Goal: Task Accomplishment & Management: Complete application form

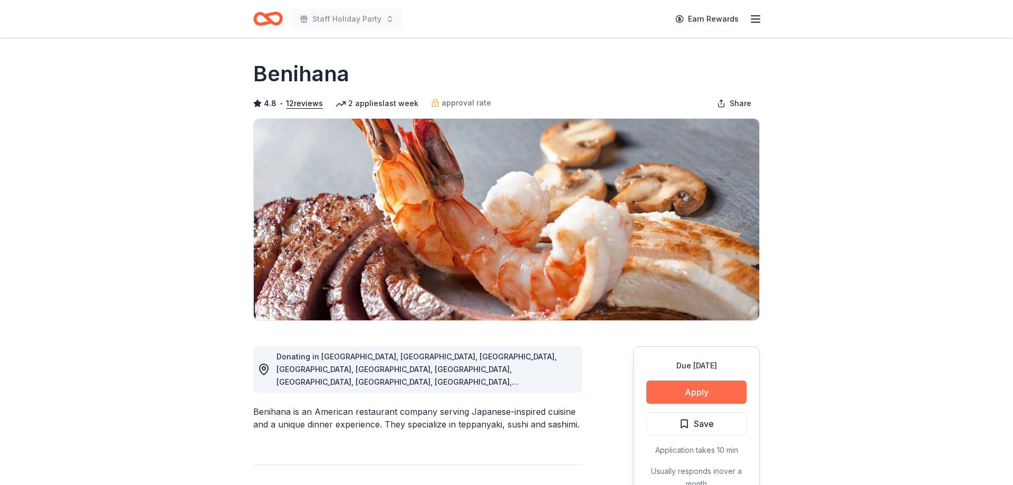
click at [693, 395] on button "Apply" at bounding box center [697, 392] width 100 height 23
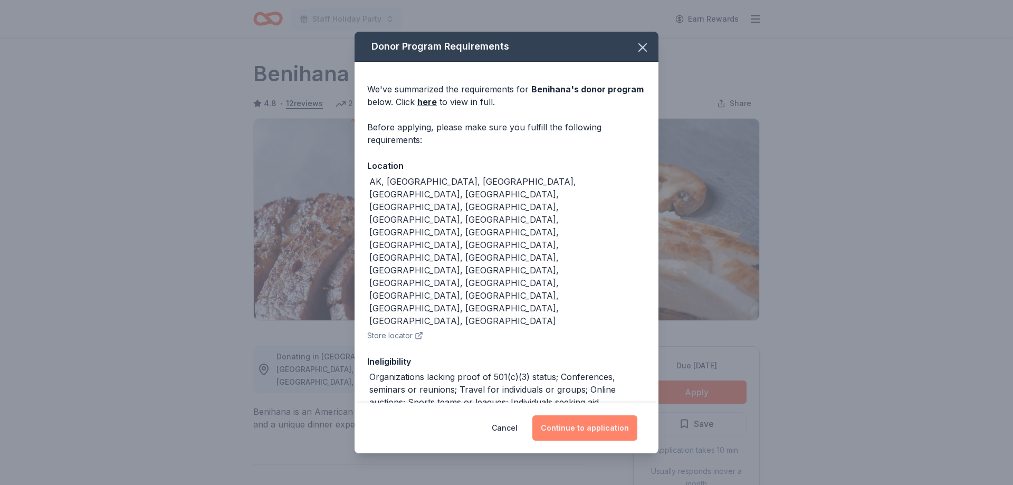
click at [600, 415] on button "Continue to application" at bounding box center [585, 427] width 105 height 25
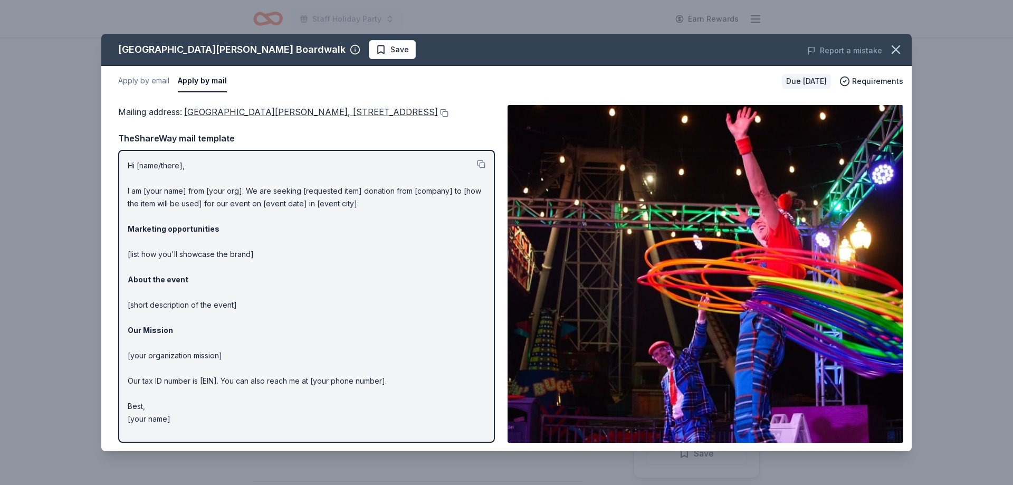
scroll to position [108, 0]
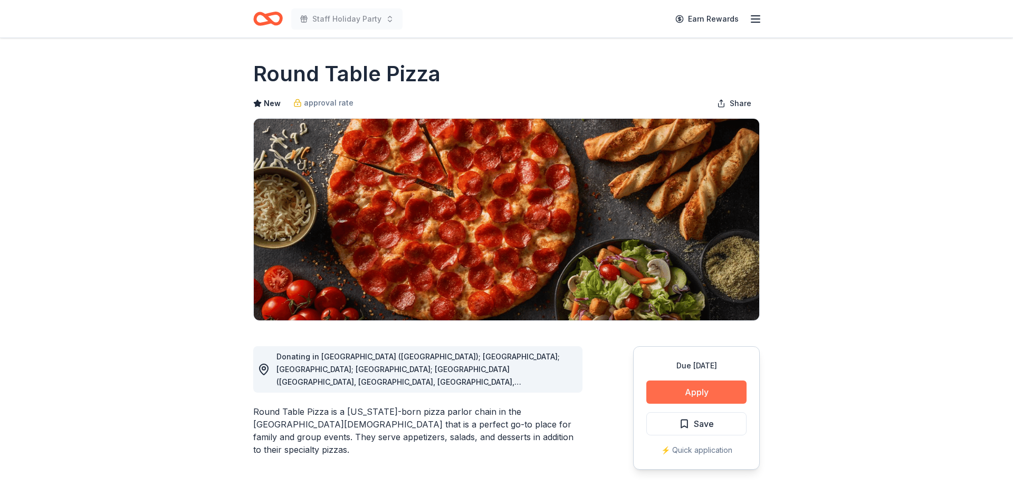
click at [705, 385] on button "Apply" at bounding box center [697, 392] width 100 height 23
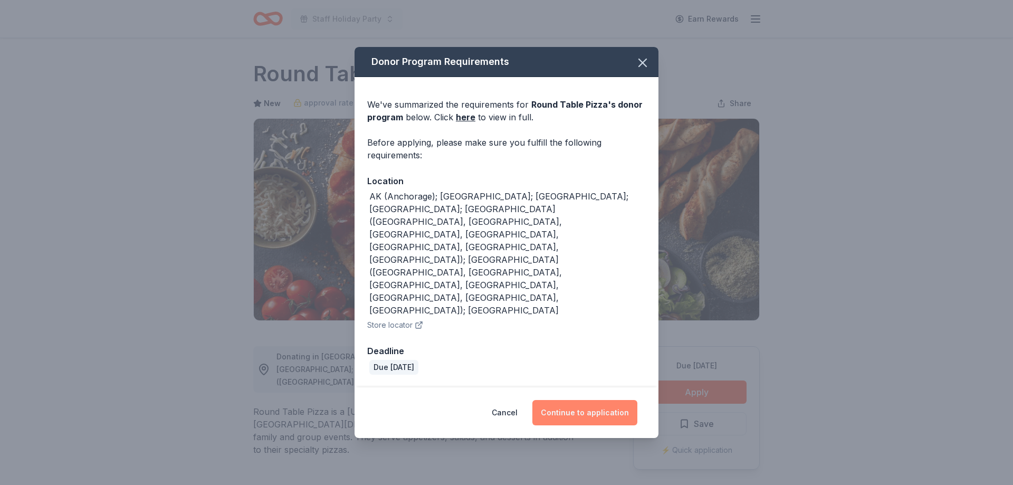
click at [618, 400] on button "Continue to application" at bounding box center [585, 412] width 105 height 25
